Goal: Task Accomplishment & Management: Manage account settings

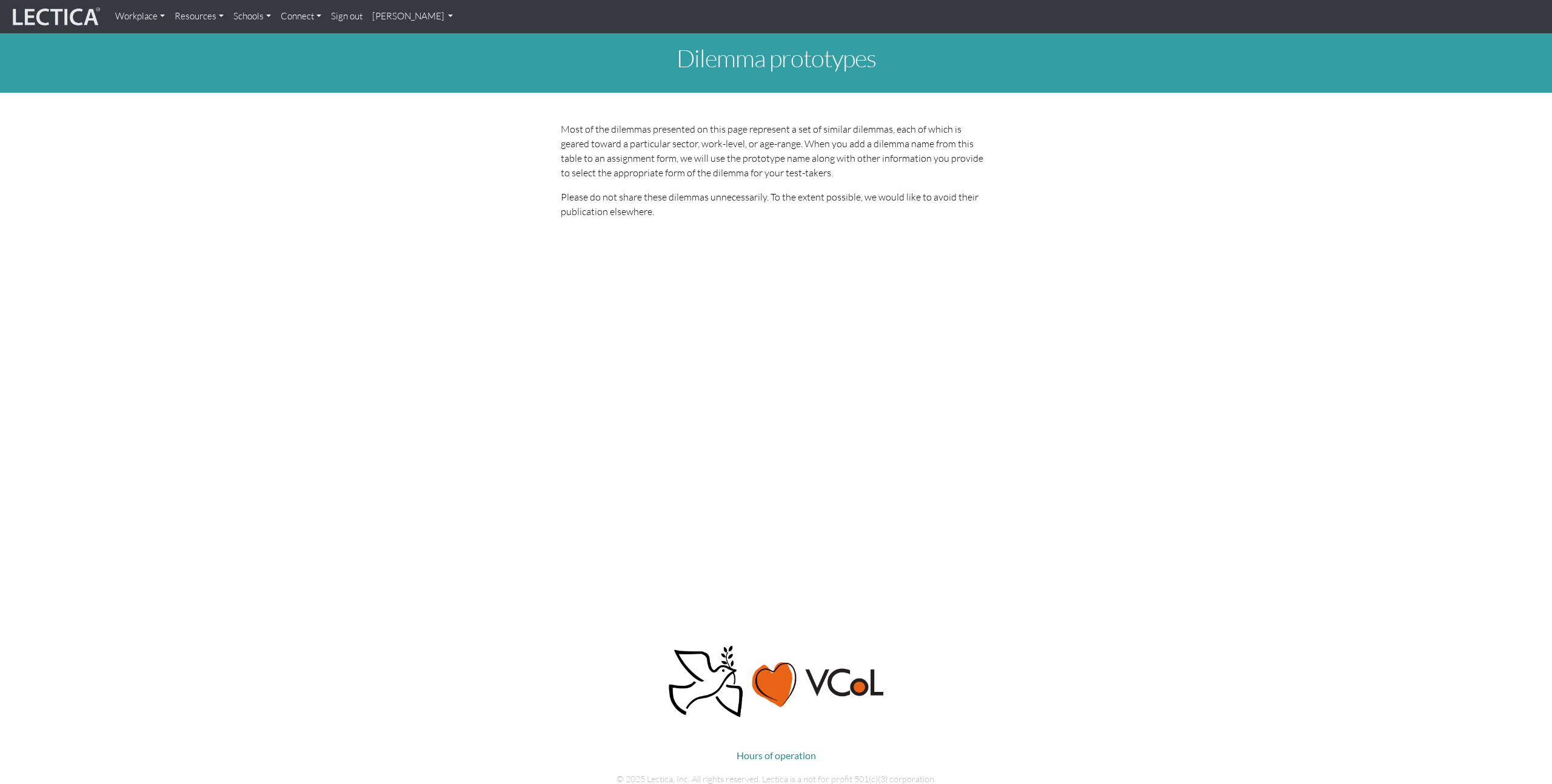
click at [446, 13] on link "[PERSON_NAME]" at bounding box center [412, 17] width 91 height 23
click at [405, 46] on link "My Profile" at bounding box center [428, 45] width 97 height 15
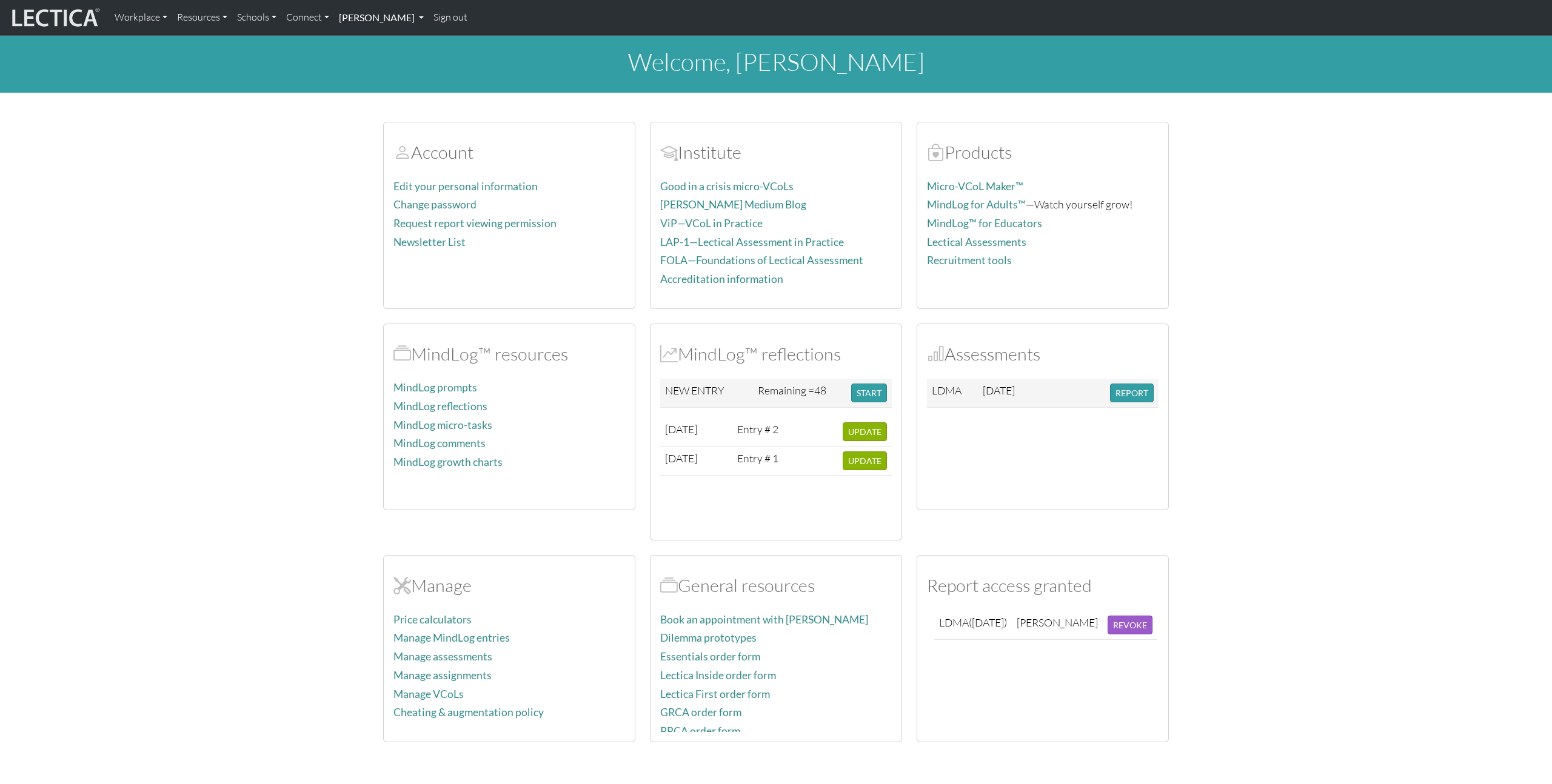
click at [409, 22] on link "[PERSON_NAME]" at bounding box center [381, 17] width 95 height 26
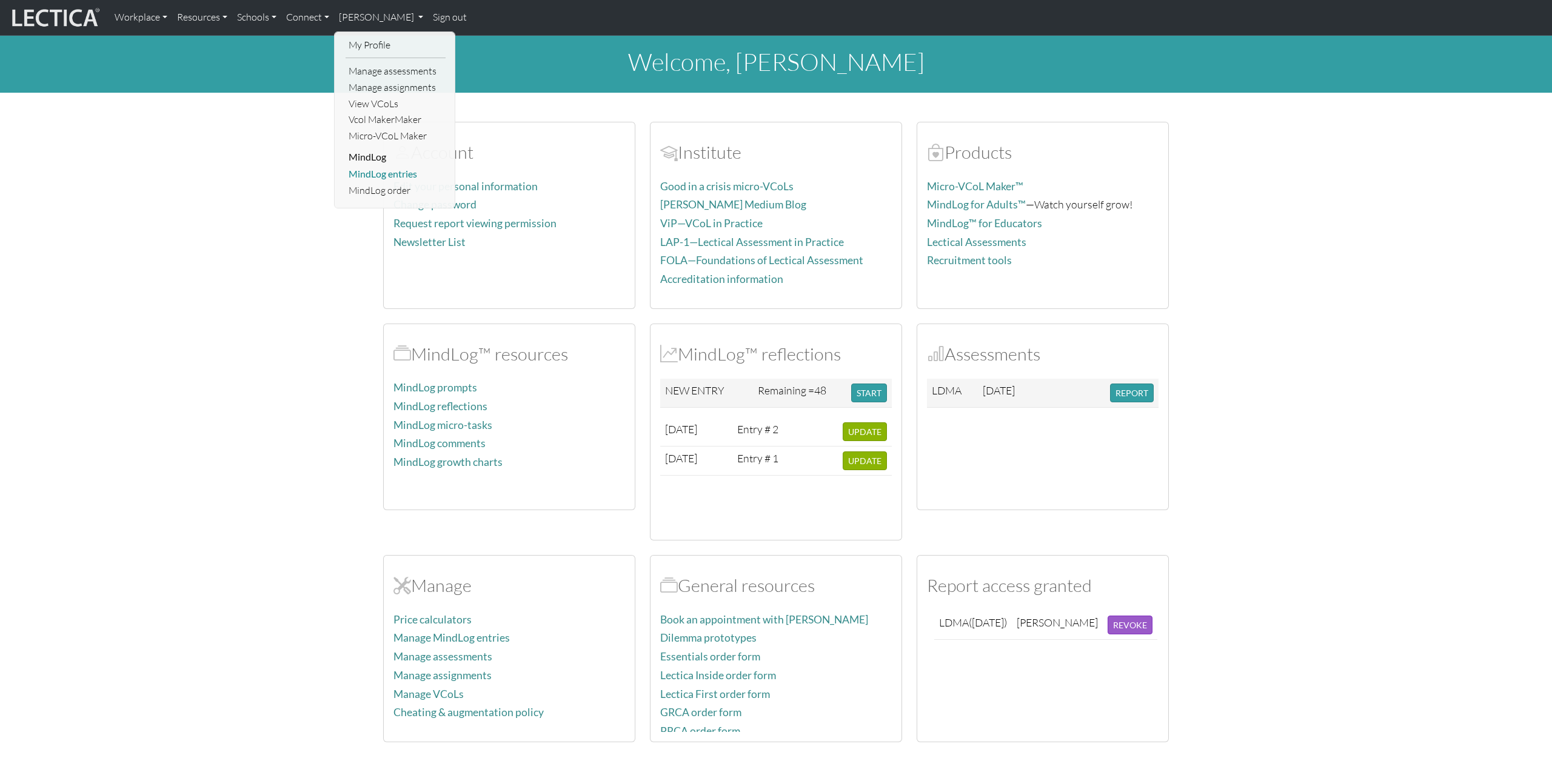
click at [420, 176] on link "MindLog entries" at bounding box center [395, 174] width 100 height 17
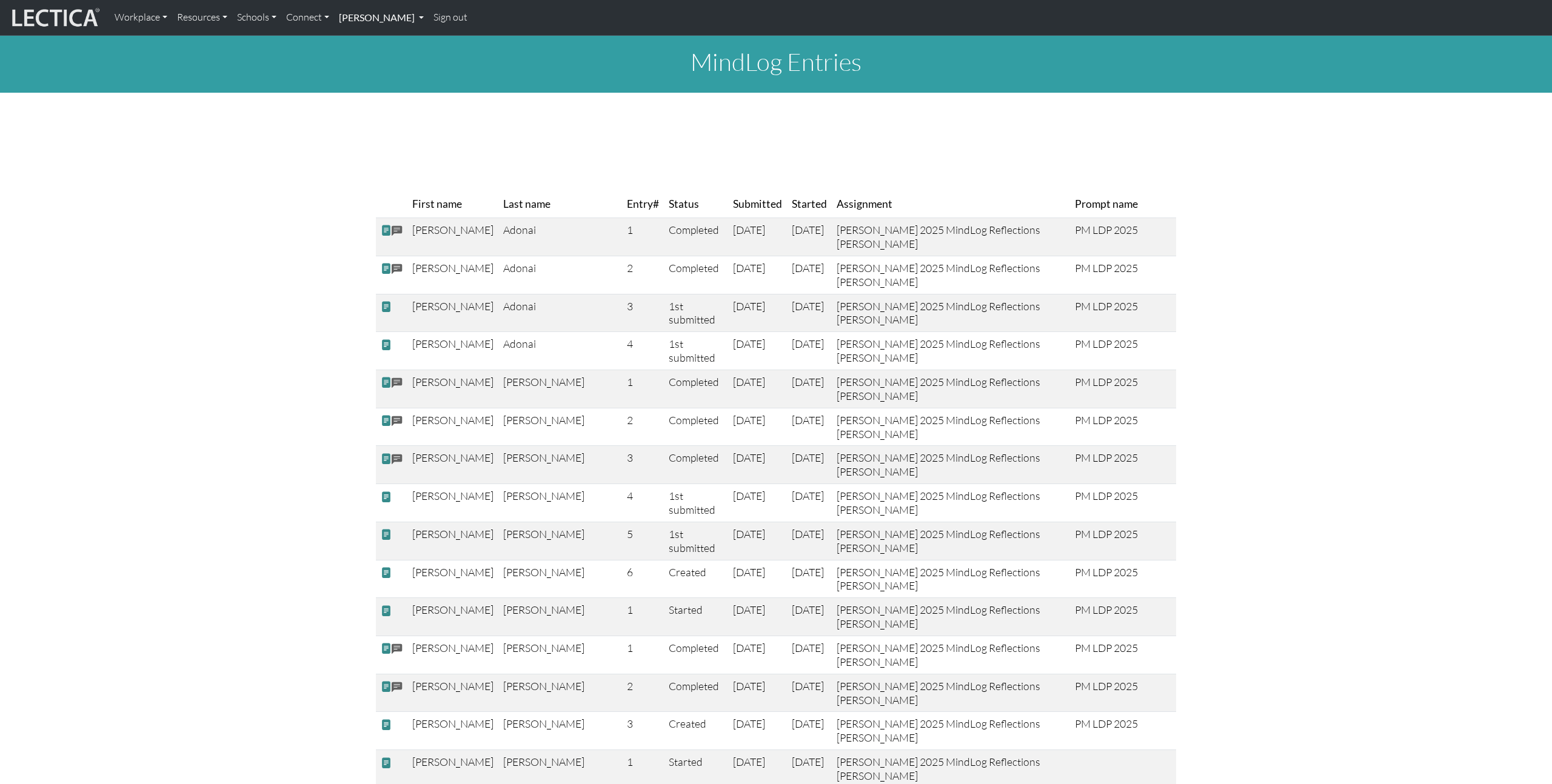
click at [393, 12] on link "[PERSON_NAME]" at bounding box center [381, 17] width 95 height 26
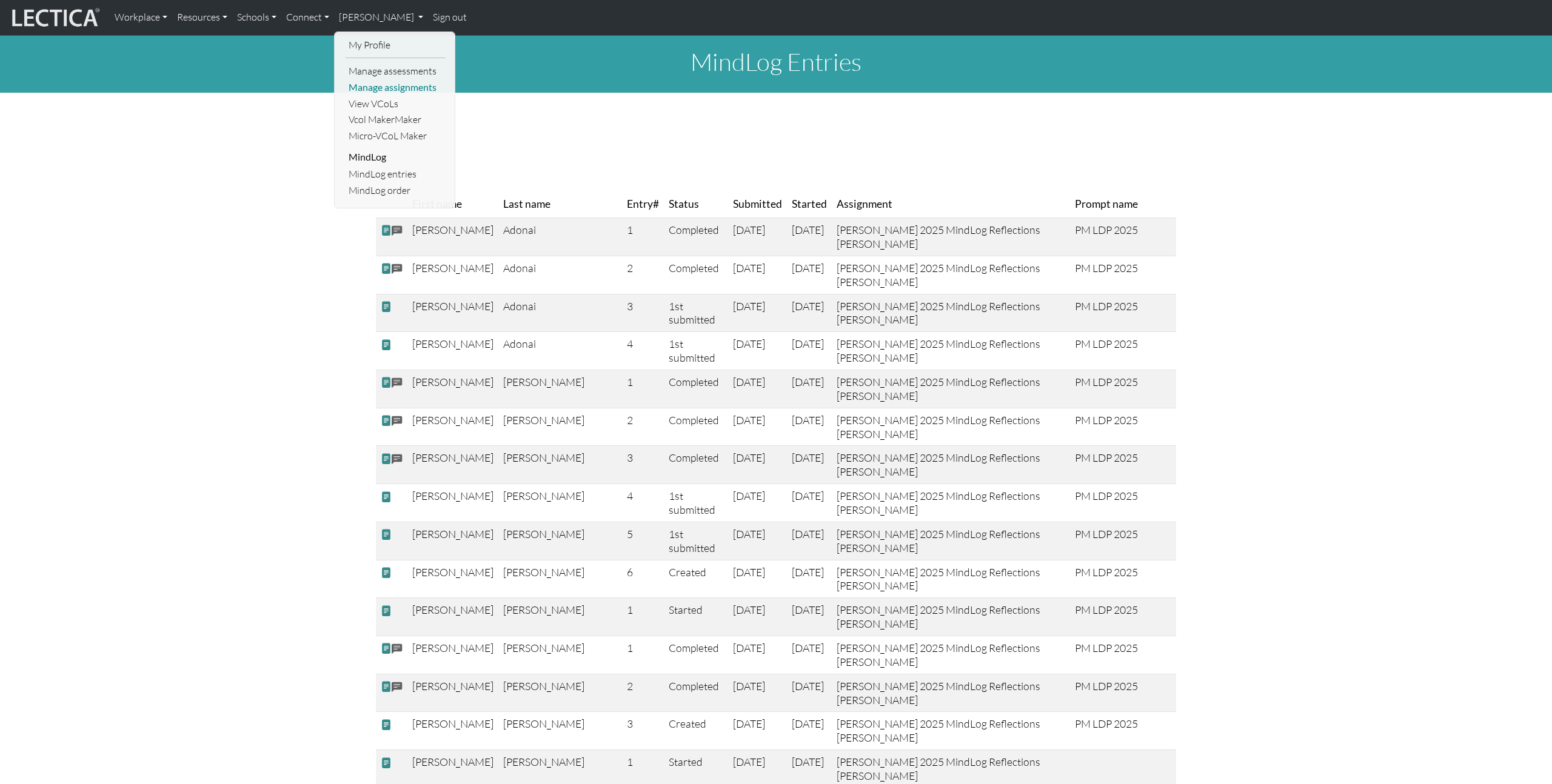
click at [412, 84] on link "Manage assignments" at bounding box center [395, 88] width 100 height 17
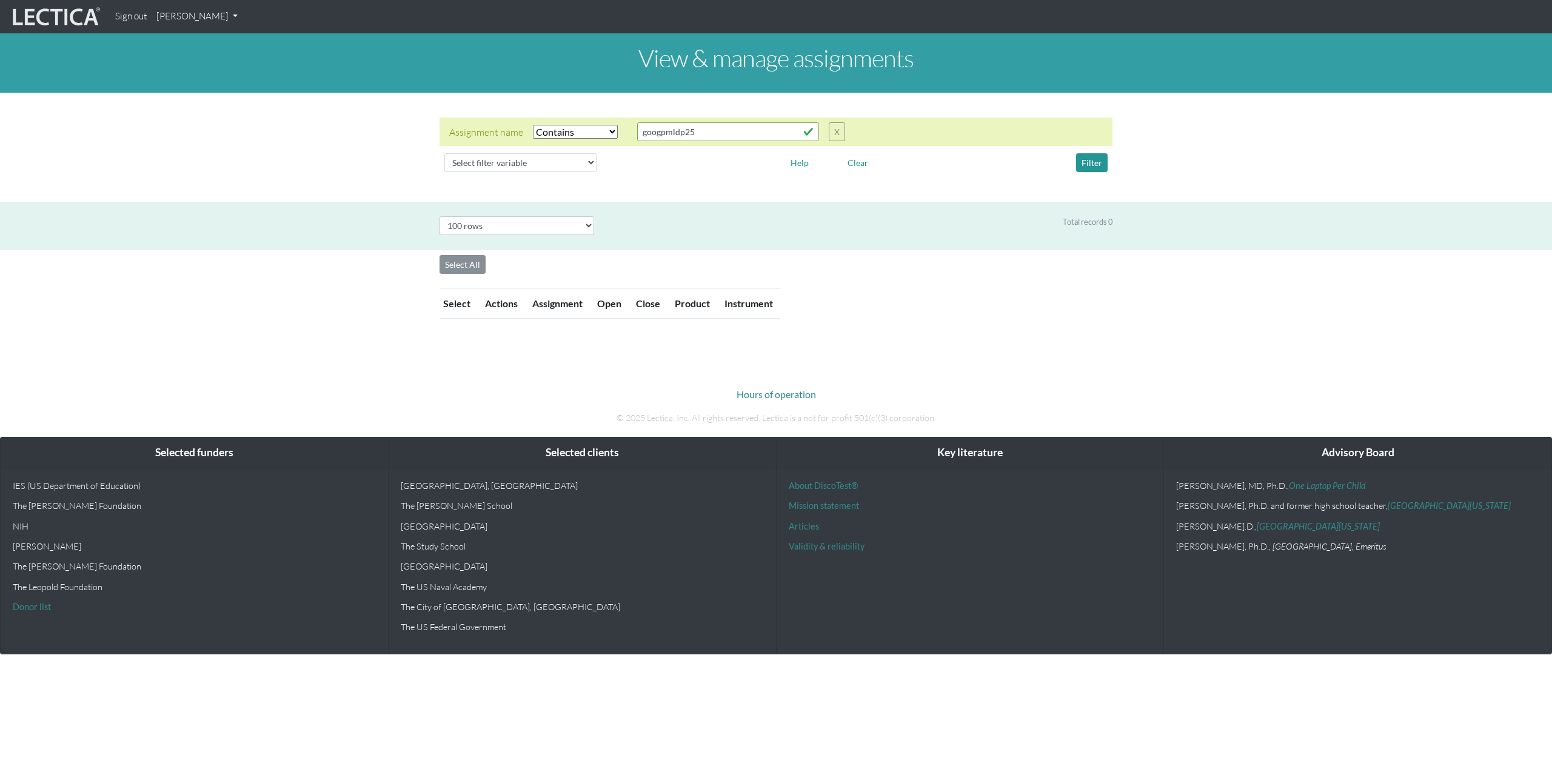
select select "icontains"
select select "100"
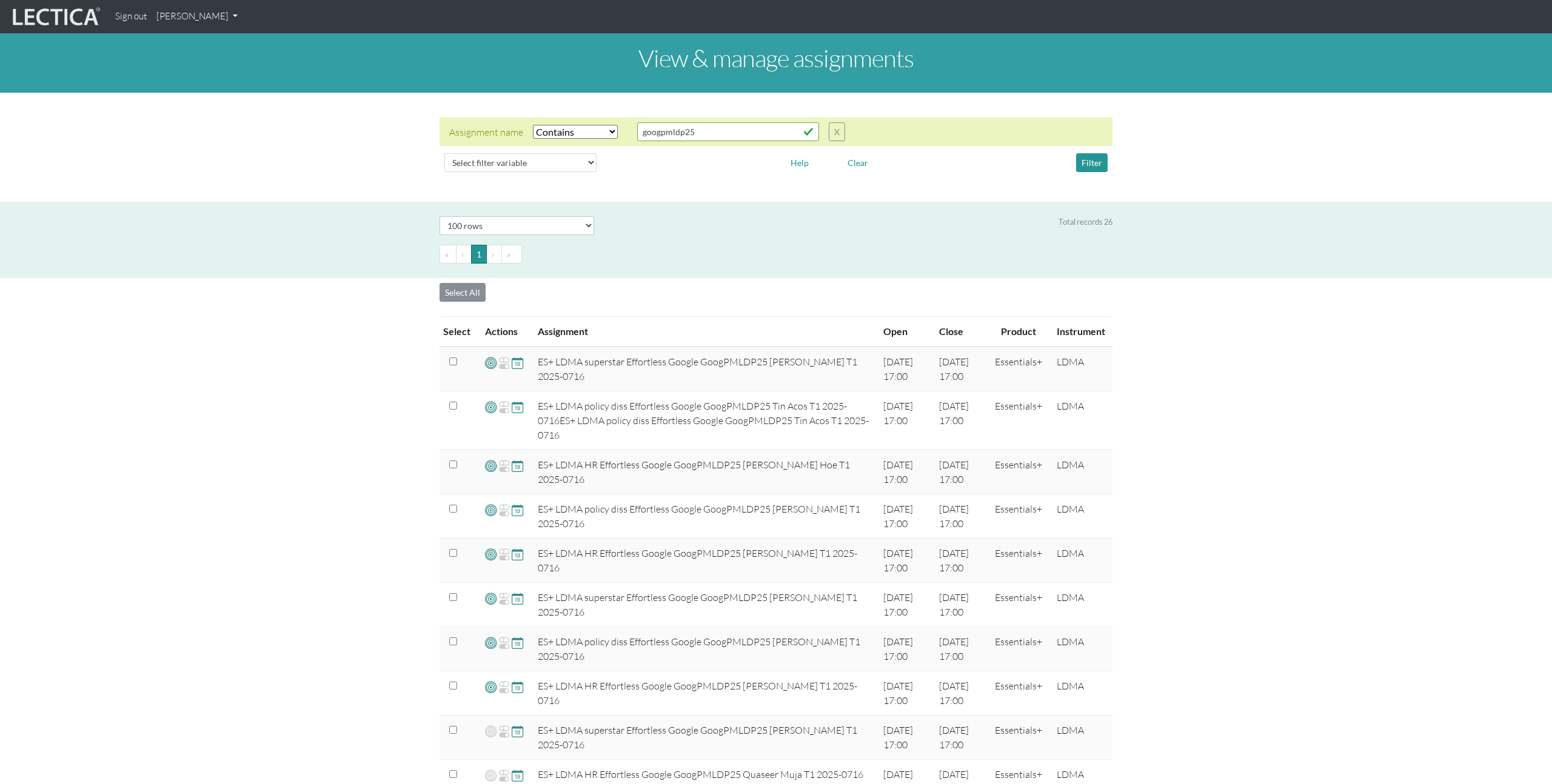
click at [226, 15] on link "[PERSON_NAME]" at bounding box center [196, 17] width 91 height 23
click at [233, 70] on link "Manage assessments" at bounding box center [213, 71] width 103 height 15
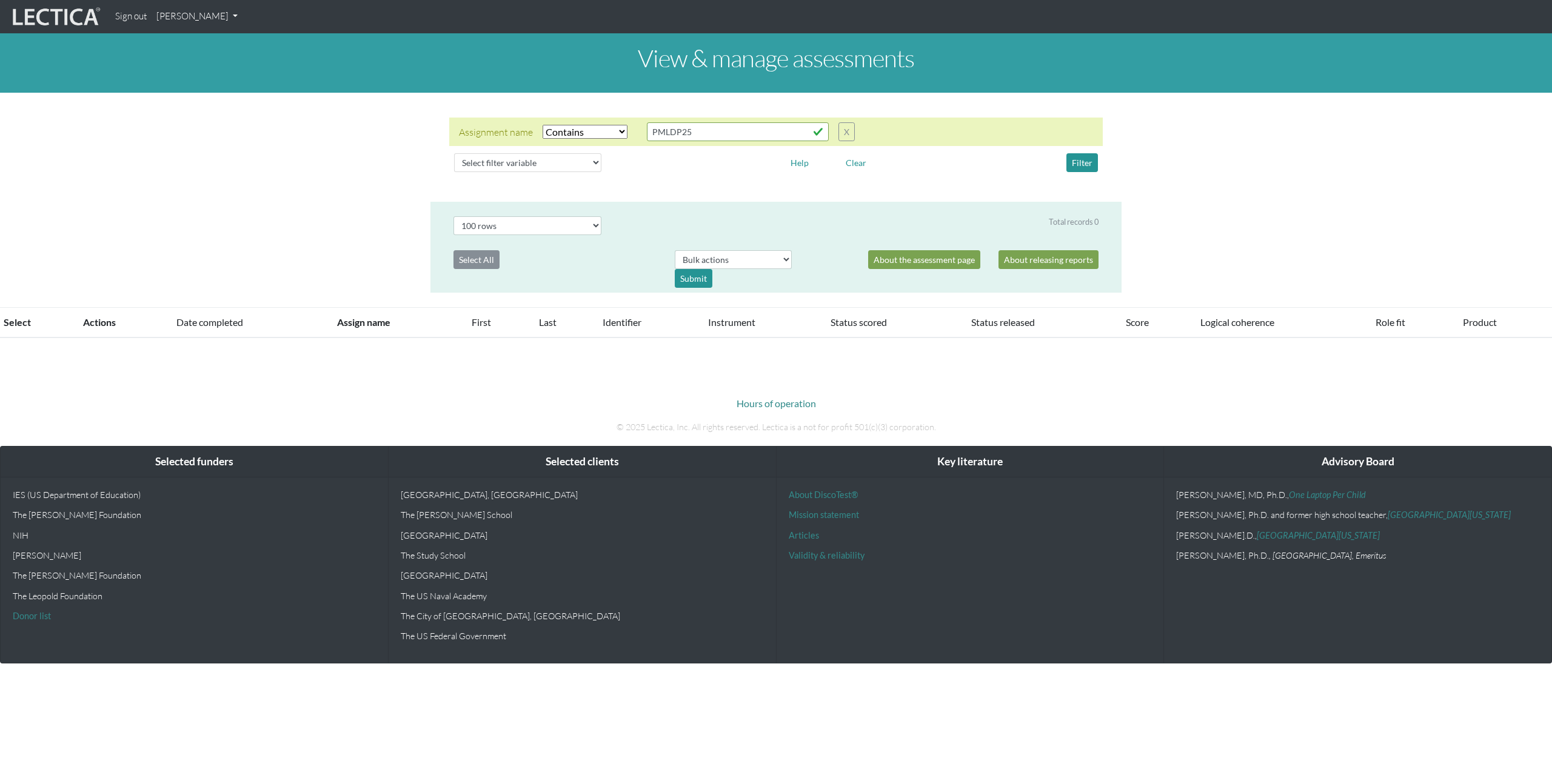
select select "icontains"
select select "100"
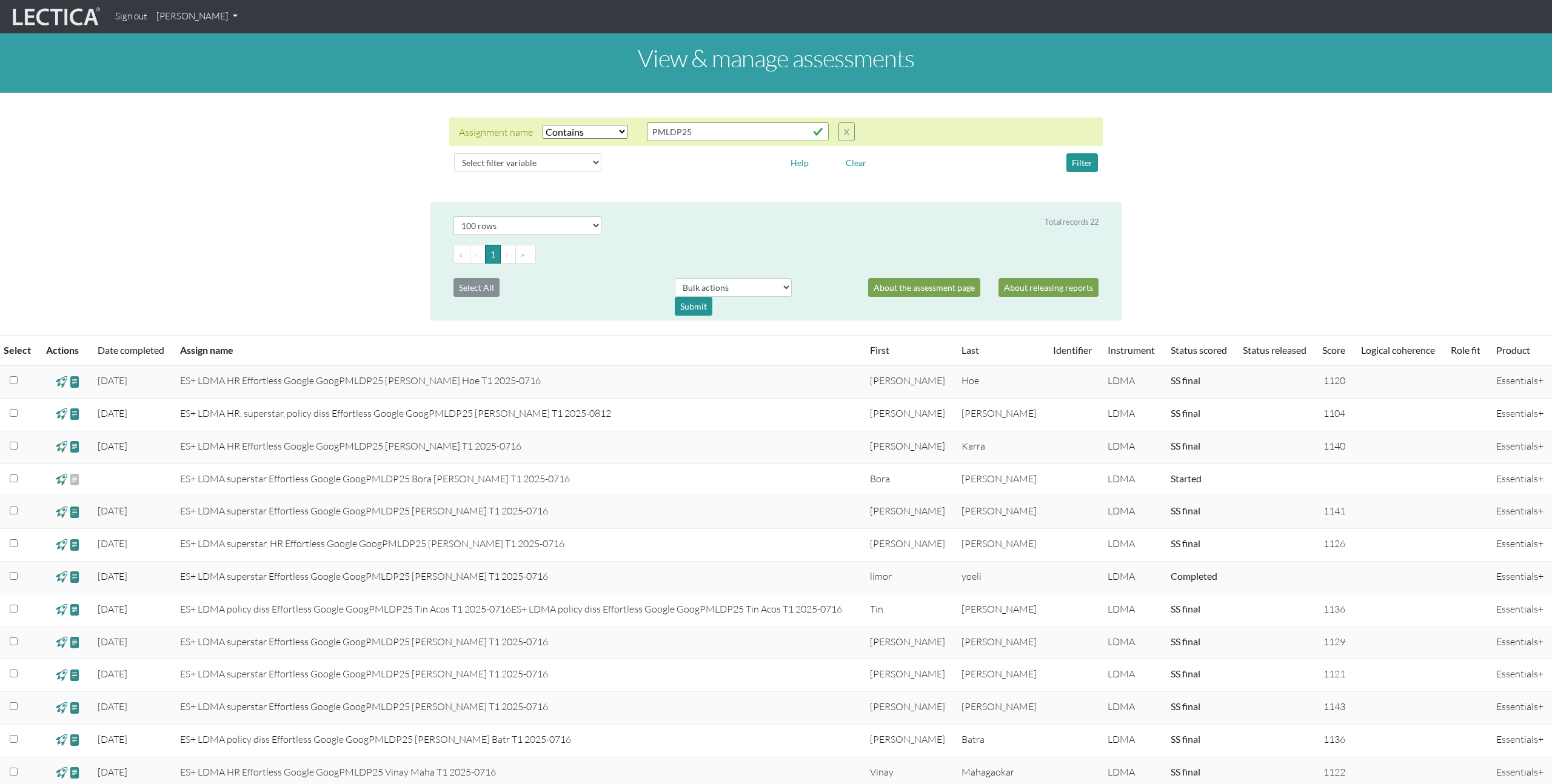
click at [720, 573] on td "ES+ LDMA superstar Effortless Google GoogPMLDP25 Limor Yoel T1 2025-0716" at bounding box center [518, 577] width 690 height 32
click at [1314, 261] on div "View & manage assessments Assignment name Select filter Equals Does not equal C…" at bounding box center [776, 558] width 1552 height 1050
